Goal: Task Accomplishment & Management: Use online tool/utility

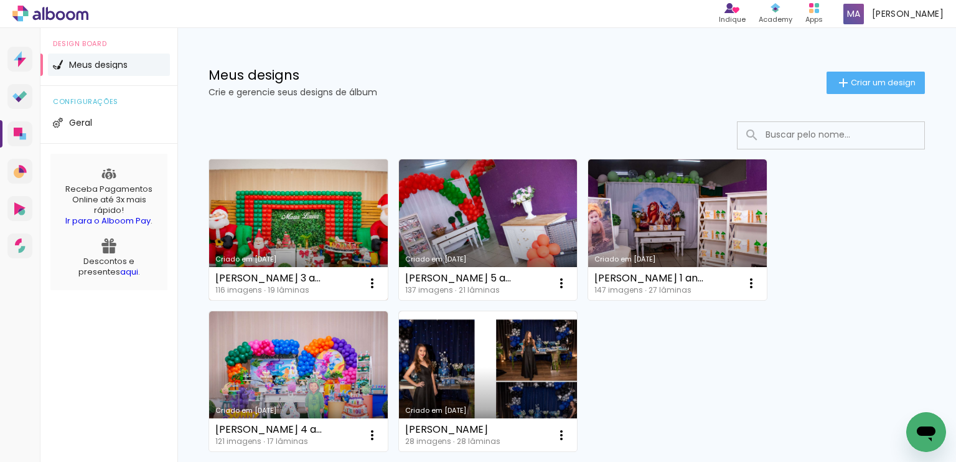
click at [349, 235] on link "Criado em [DATE]" at bounding box center [298, 229] width 179 height 141
